Goal: Task Accomplishment & Management: Manage account settings

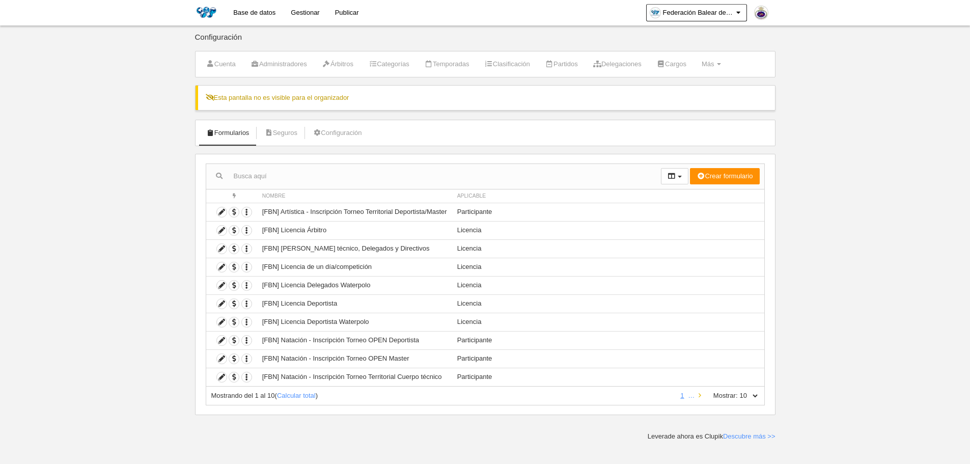
click at [699, 394] on icon at bounding box center [700, 395] width 3 height 7
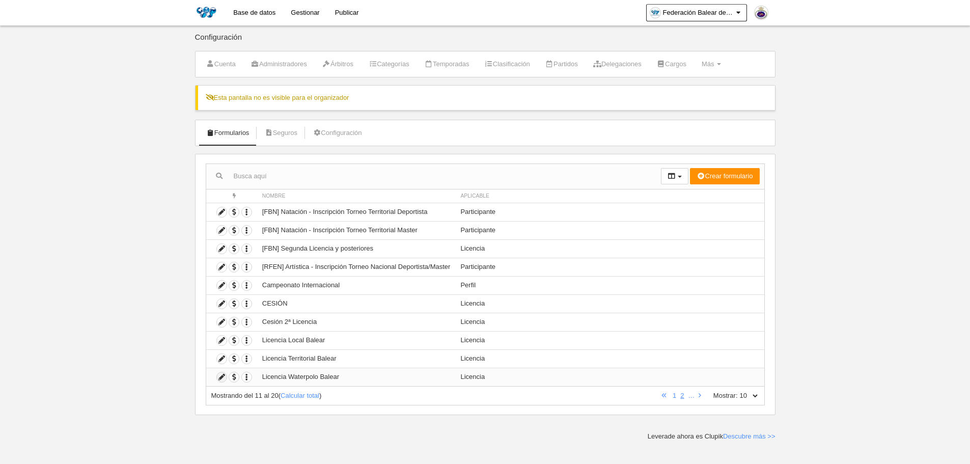
click at [220, 378] on icon at bounding box center [222, 377] width 10 height 10
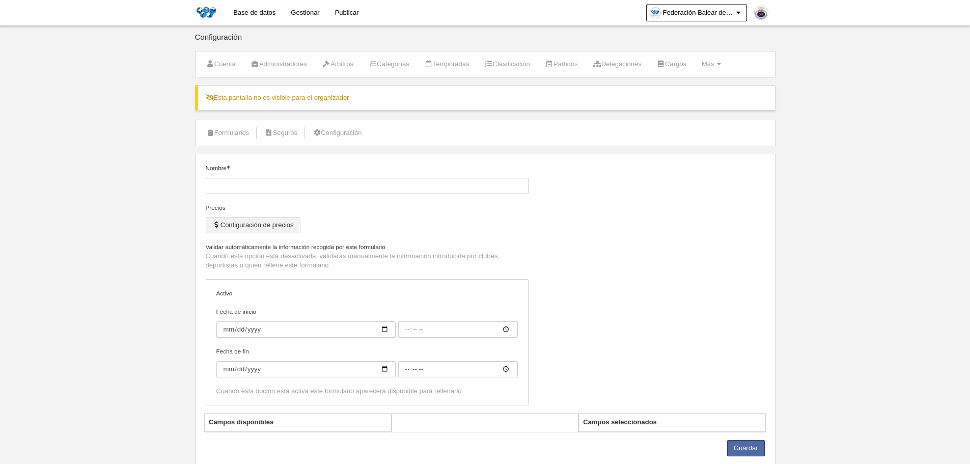
type input "Licencia Waterpolo Balear"
checkbox input "true"
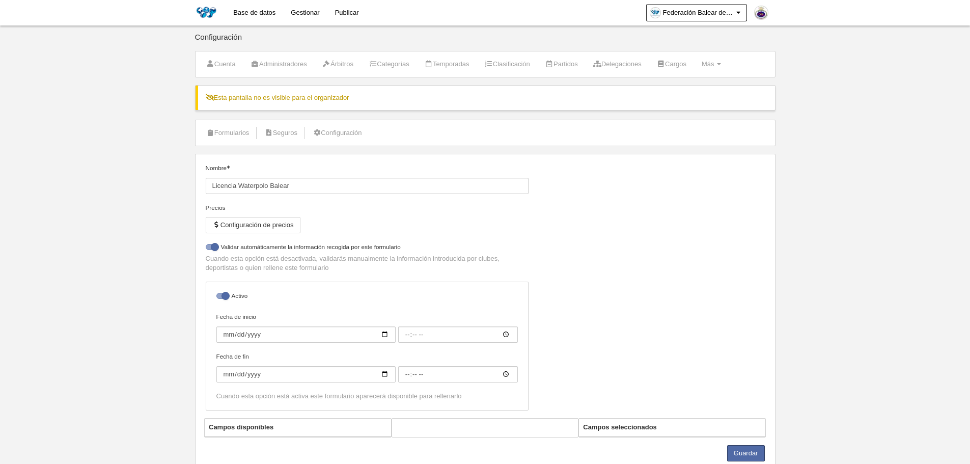
select select "selected"
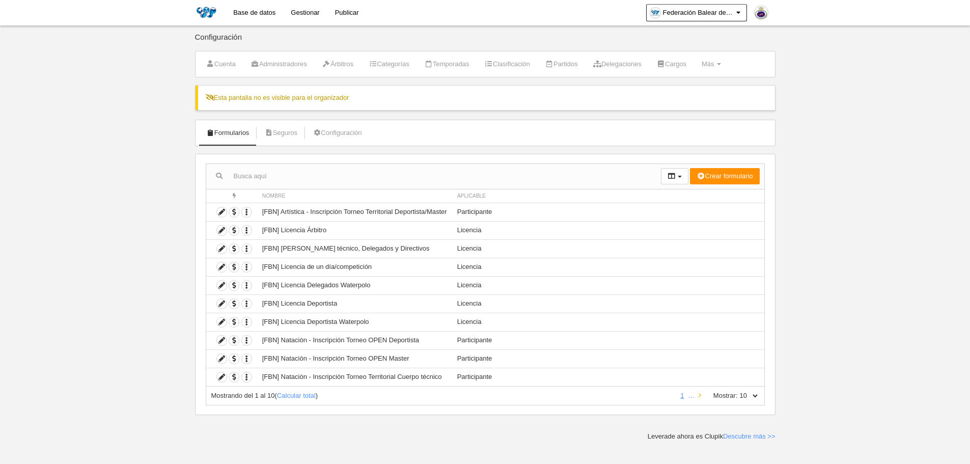
click at [700, 396] on icon at bounding box center [700, 395] width 3 height 7
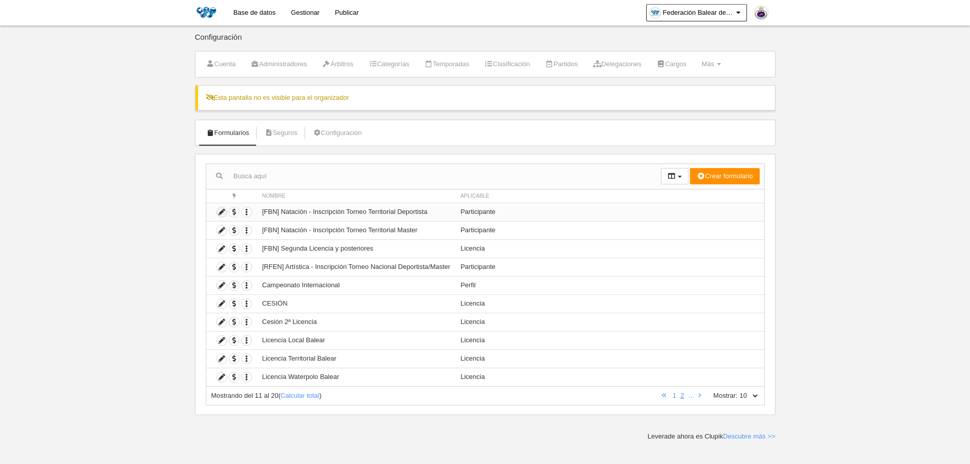
click at [223, 212] on icon at bounding box center [222, 212] width 10 height 10
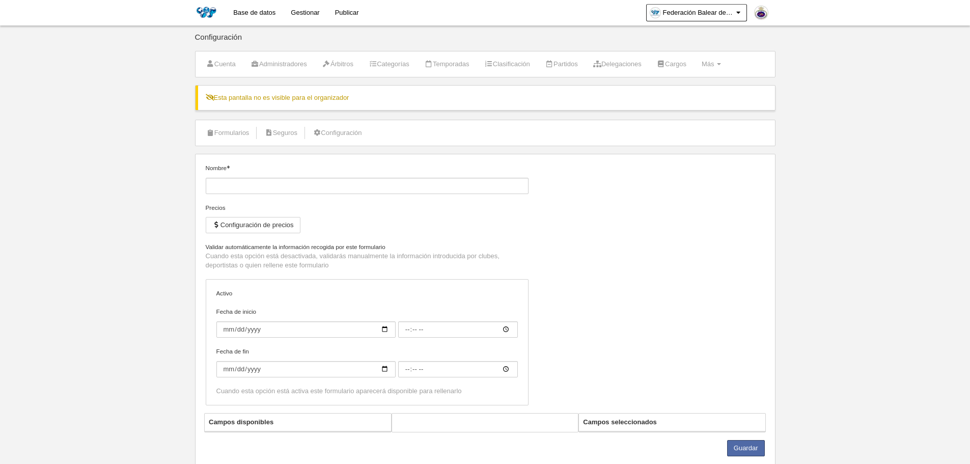
type input "[FBN] Natación - Inscripción Torneo Territorial Deportista"
checkbox input "true"
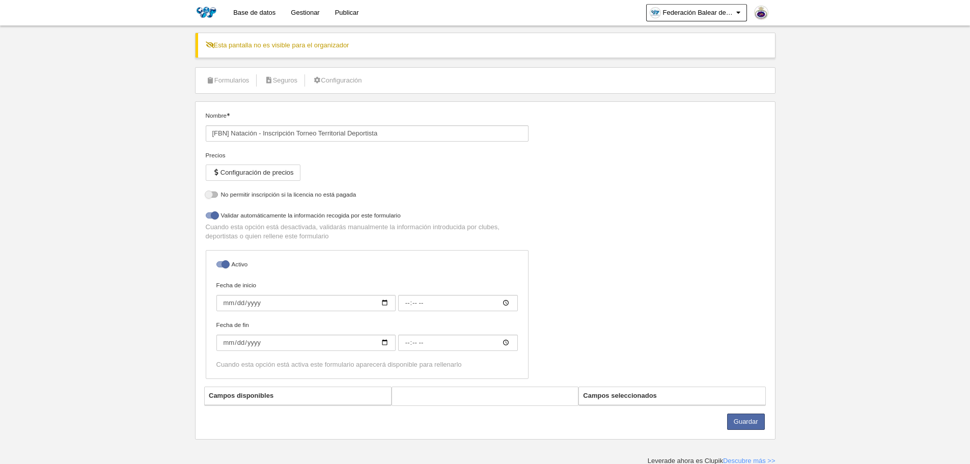
scroll to position [54, 0]
select select "selected"
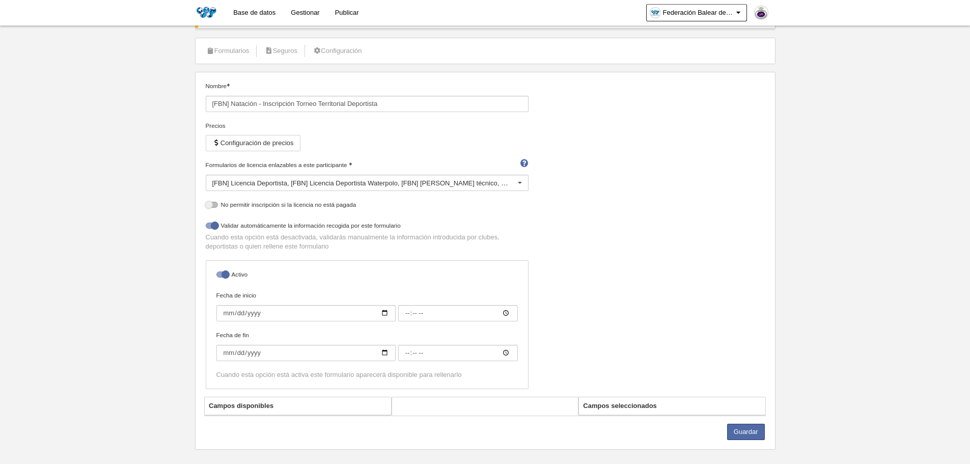
scroll to position [94, 0]
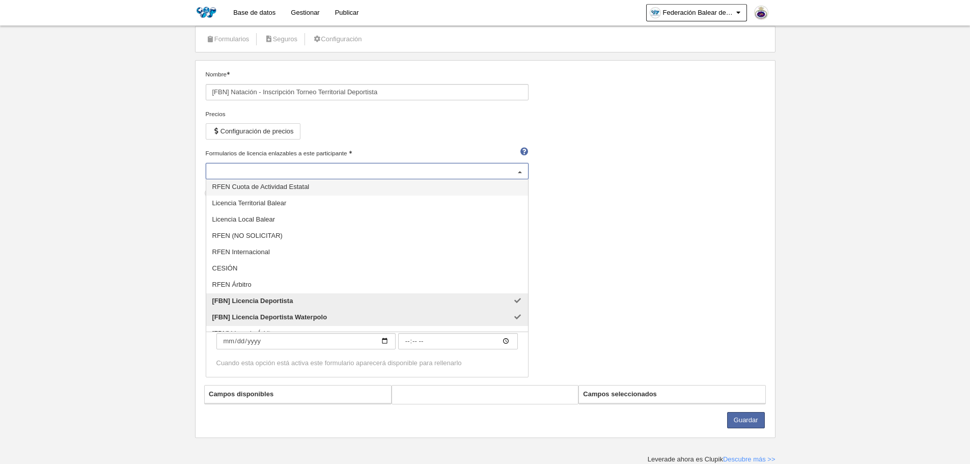
click at [444, 173] on div "[FBN] Licencia Deportista [FBN] Licencia Deportista Waterpolo [FBN] Licencia Cu…" at bounding box center [367, 171] width 323 height 16
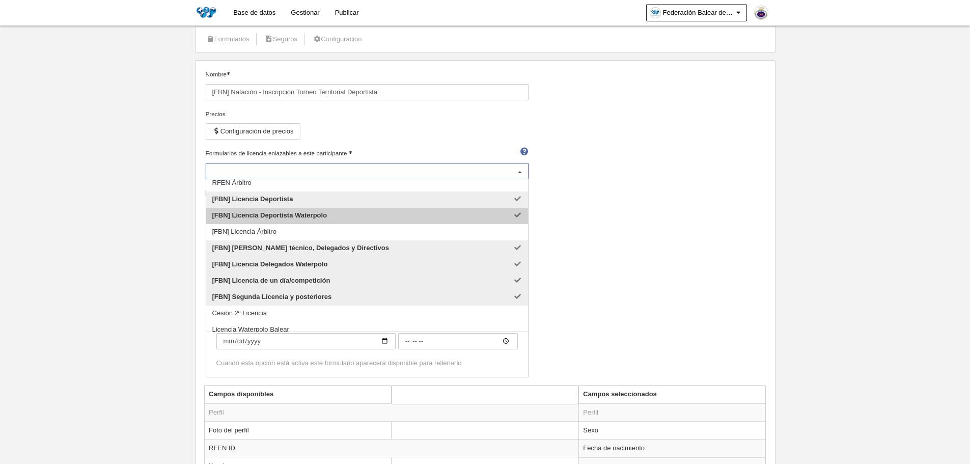
scroll to position [108, 0]
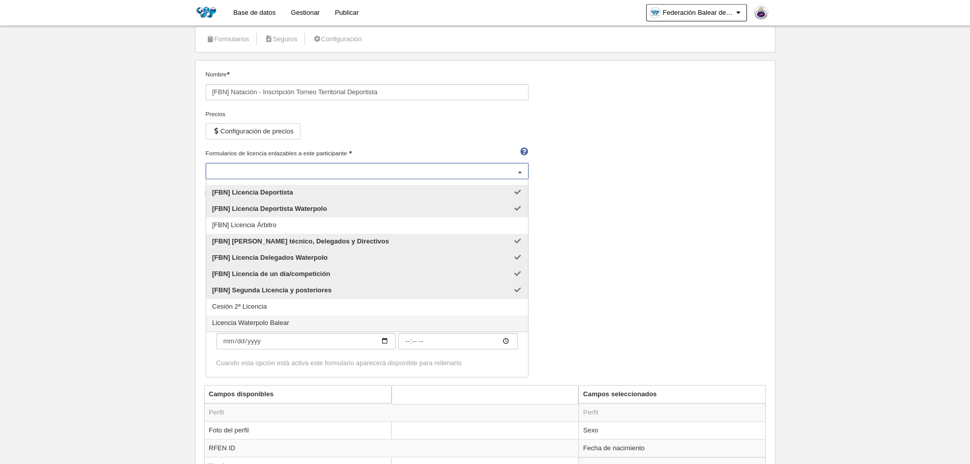
click at [260, 319] on span "Licencia Waterpolo Balear" at bounding box center [250, 323] width 77 height 8
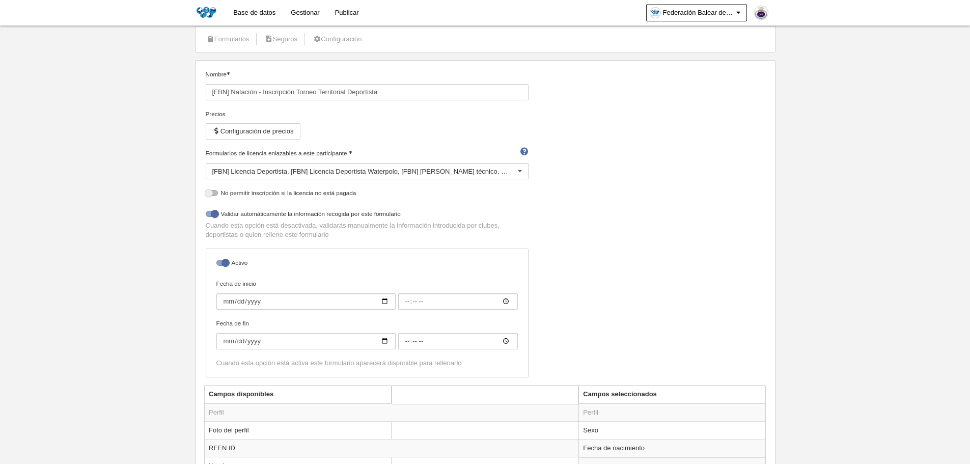
click at [661, 288] on div "Nombre [FBN] Natación - Inscripción Torneo Territorial Deportista Precios Confi…" at bounding box center [485, 227] width 567 height 315
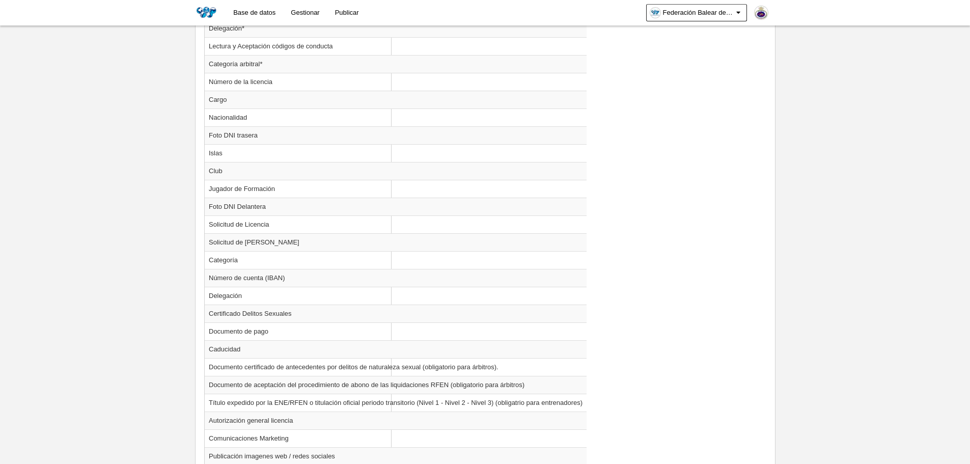
scroll to position [1270, 0]
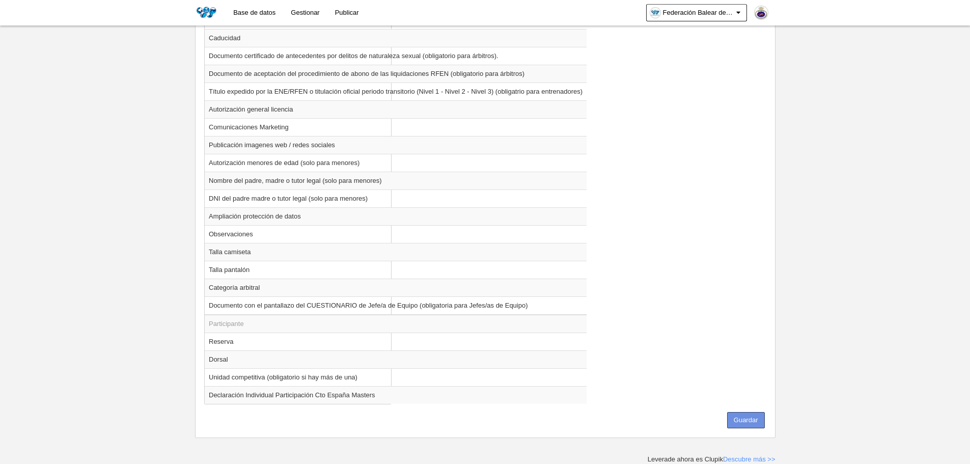
click at [738, 414] on button "Guardar" at bounding box center [746, 420] width 38 height 16
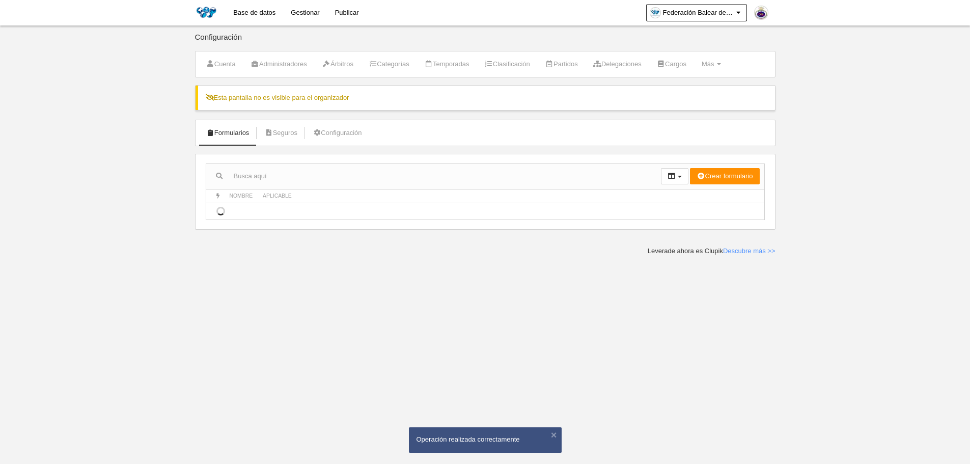
click at [305, 13] on link "Gestionar" at bounding box center [305, 12] width 44 height 25
